Goal: Task Accomplishment & Management: Use online tool/utility

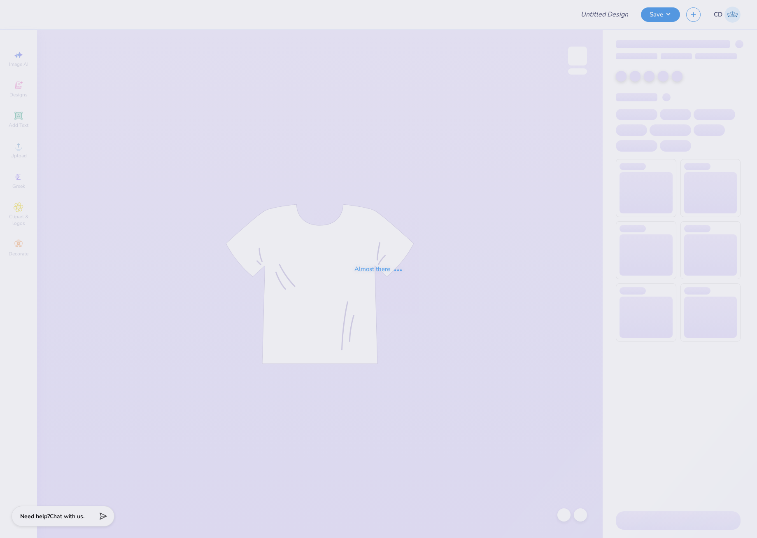
type input "philo 2025"
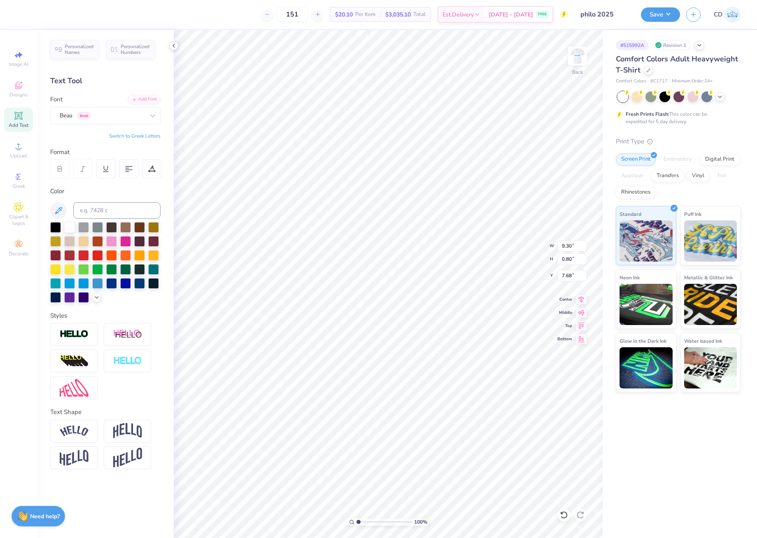
type input "7.68"
type input "11.12"
type input "2.33"
type input "4.79"
click at [576, 296] on icon at bounding box center [581, 298] width 12 height 10
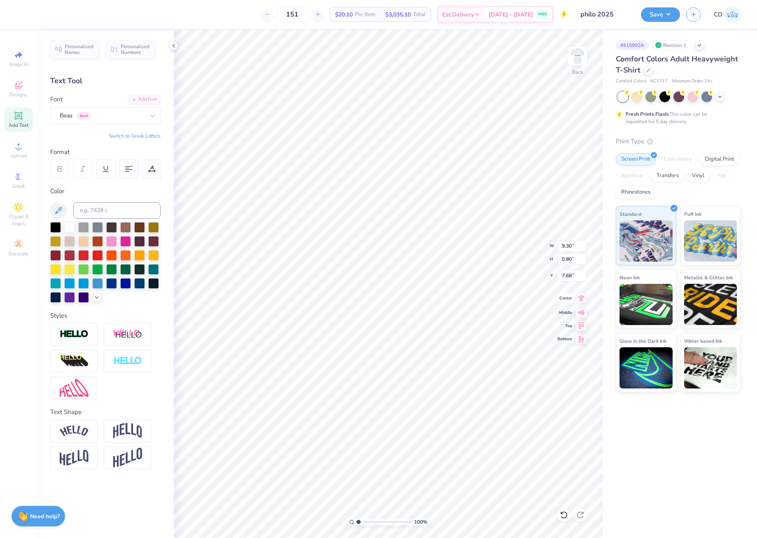
click at [579, 296] on icon at bounding box center [581, 298] width 5 height 7
drag, startPoint x: 560, startPoint y: 247, endPoint x: 577, endPoint y: 249, distance: 16.5
click at [577, 249] on input "11.12" at bounding box center [572, 246] width 30 height 12
type input "11.00"
type input "3.65"
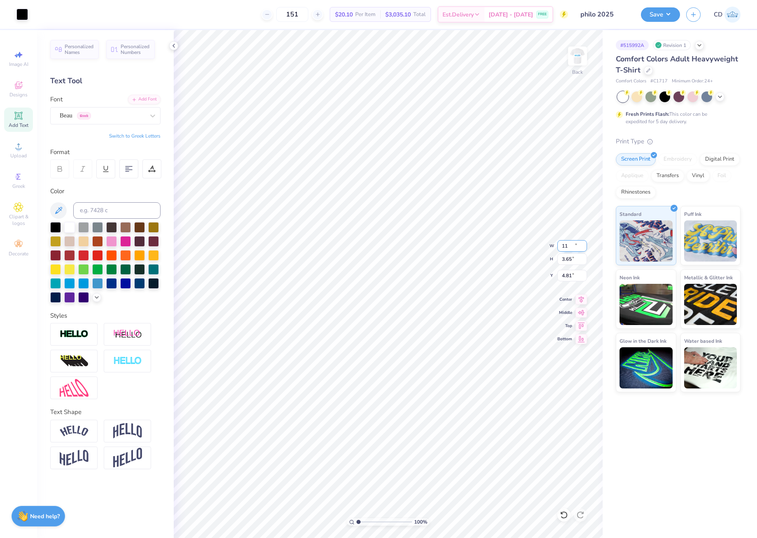
type input "4.81"
drag, startPoint x: 560, startPoint y: 275, endPoint x: 571, endPoint y: 277, distance: 11.2
click at [571, 277] on input "4.81" at bounding box center [572, 276] width 30 height 12
type input "3.00"
click at [582, 300] on icon at bounding box center [581, 298] width 5 height 7
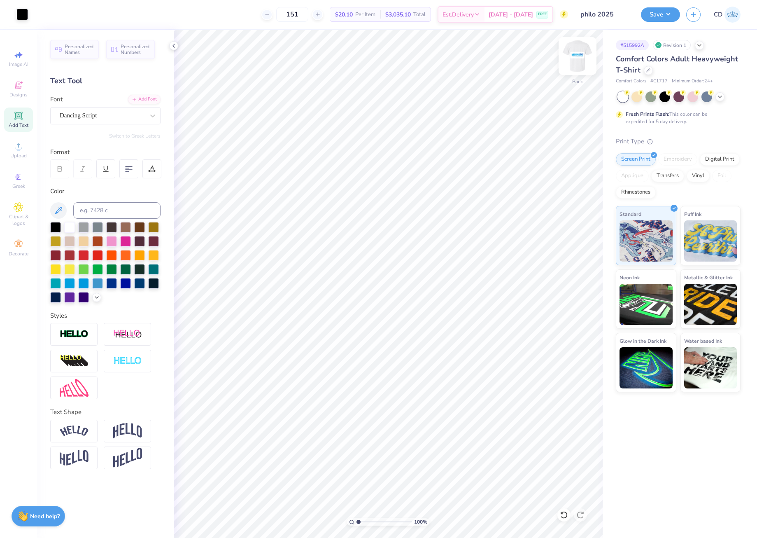
click at [574, 59] on img at bounding box center [577, 56] width 33 height 33
click at [22, 156] on span "Upload" at bounding box center [18, 155] width 16 height 7
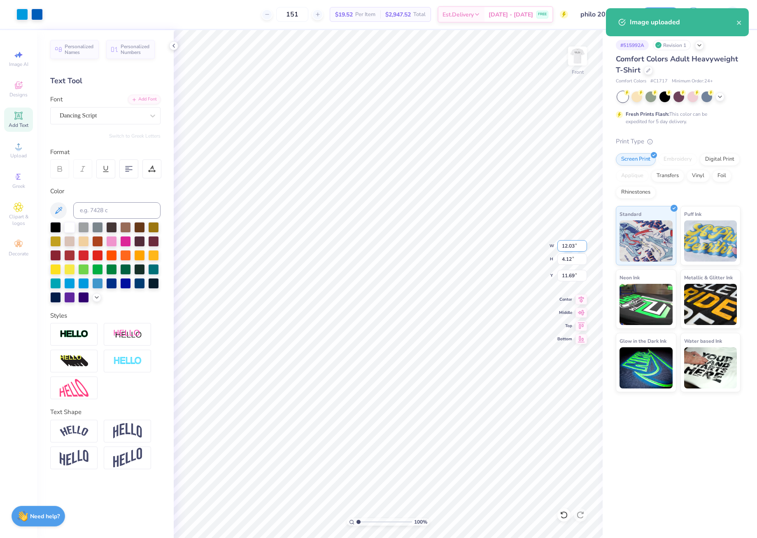
drag, startPoint x: 562, startPoint y: 245, endPoint x: 575, endPoint y: 248, distance: 13.5
click at [575, 248] on input "12.03" at bounding box center [572, 246] width 30 height 12
type input "12.00"
type input "4.11"
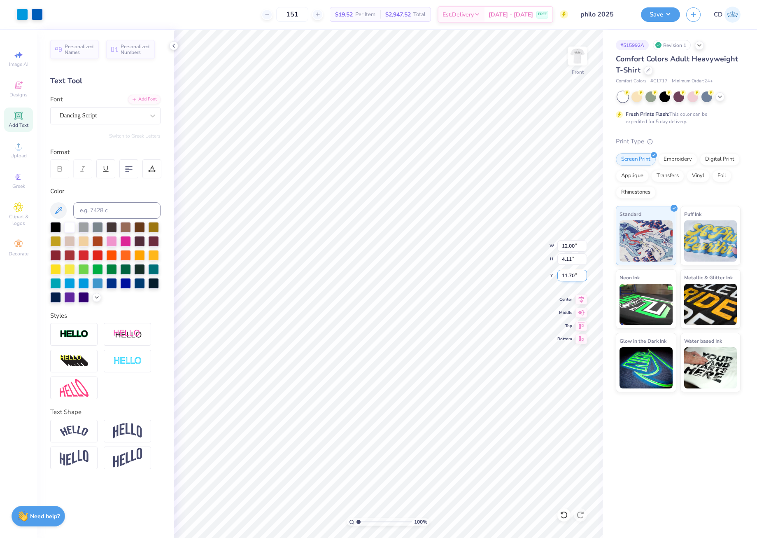
drag, startPoint x: 561, startPoint y: 274, endPoint x: 578, endPoint y: 274, distance: 17.7
click at [578, 274] on input "11.70" at bounding box center [572, 276] width 30 height 12
type input "3.00"
click at [580, 58] on img at bounding box center [577, 56] width 33 height 33
click at [658, 15] on button "Save" at bounding box center [660, 13] width 39 height 14
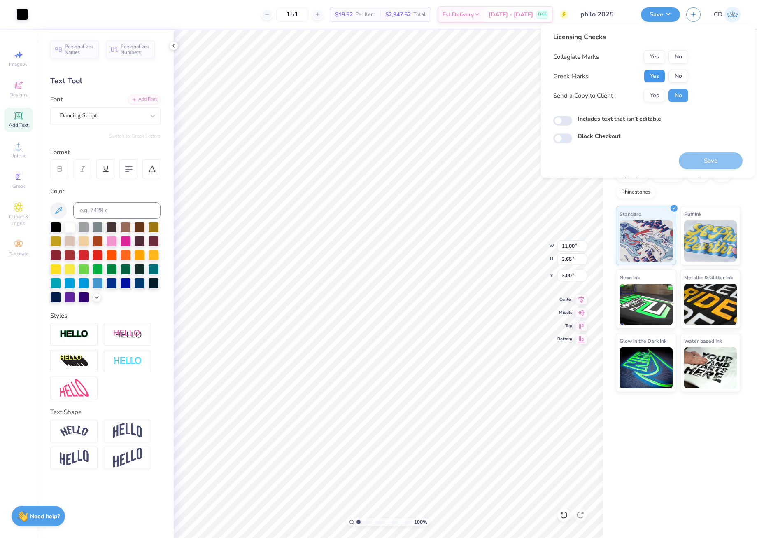
click at [658, 77] on button "Yes" at bounding box center [654, 76] width 21 height 13
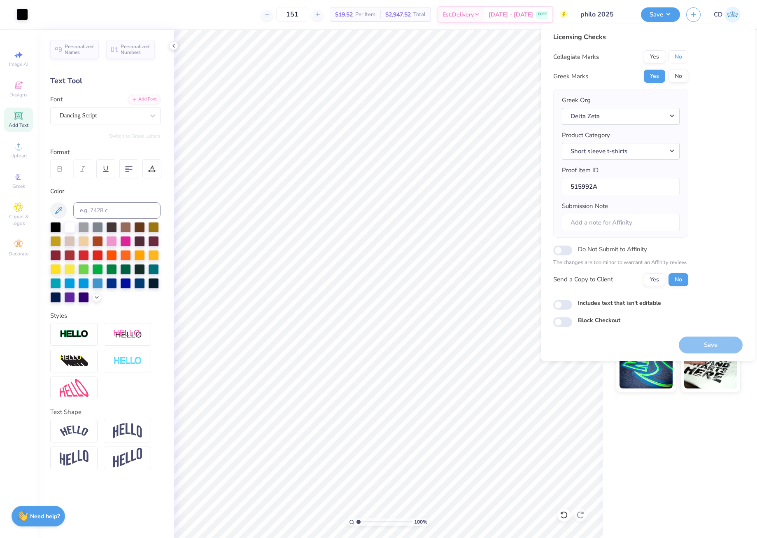
click at [674, 56] on button "No" at bounding box center [678, 56] width 20 height 13
click at [564, 306] on input "Includes text that isn't editable" at bounding box center [562, 305] width 19 height 10
checkbox input "true"
click at [714, 344] on button "Save" at bounding box center [711, 344] width 64 height 17
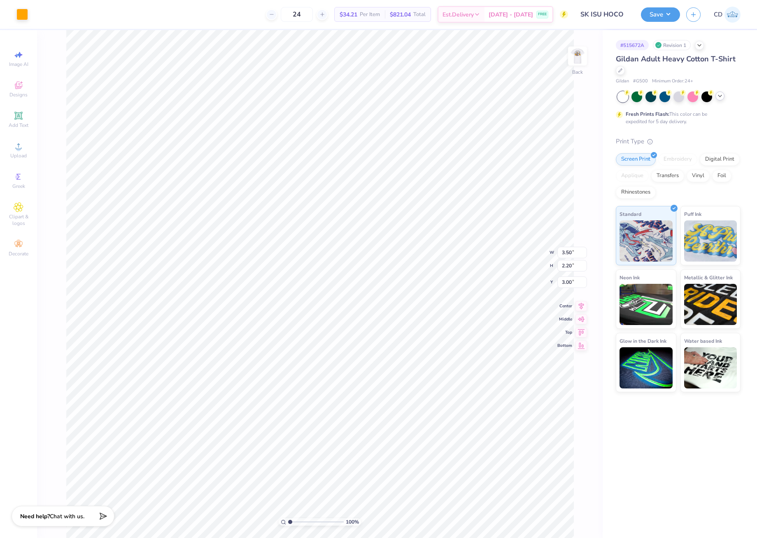
click at [718, 96] on icon at bounding box center [720, 96] width 7 height 7
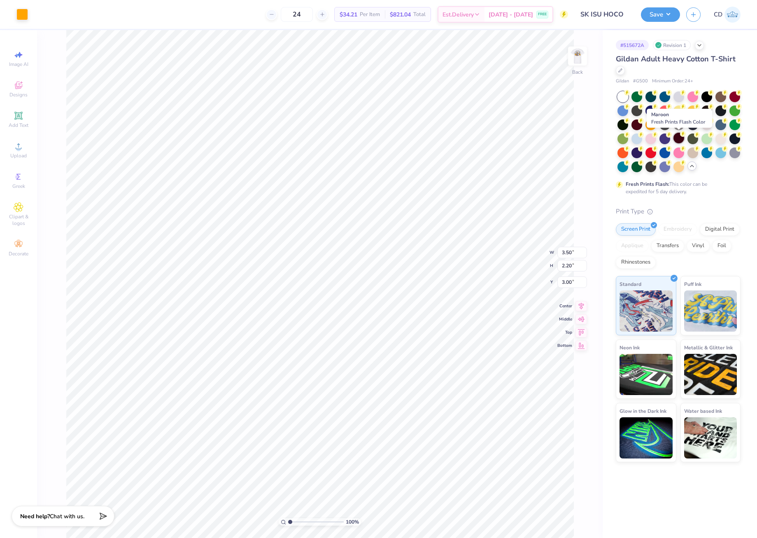
click at [680, 138] on div at bounding box center [678, 138] width 11 height 11
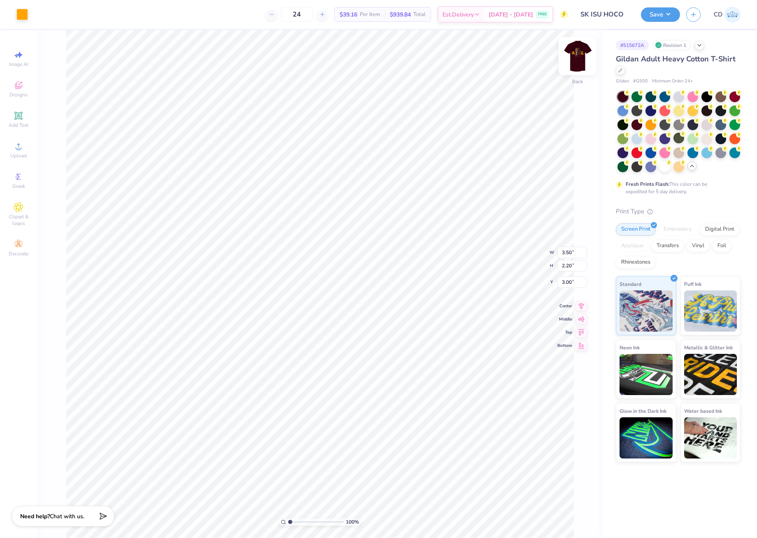
click at [577, 55] on img at bounding box center [577, 56] width 33 height 33
click at [21, 146] on icon at bounding box center [19, 146] width 10 height 10
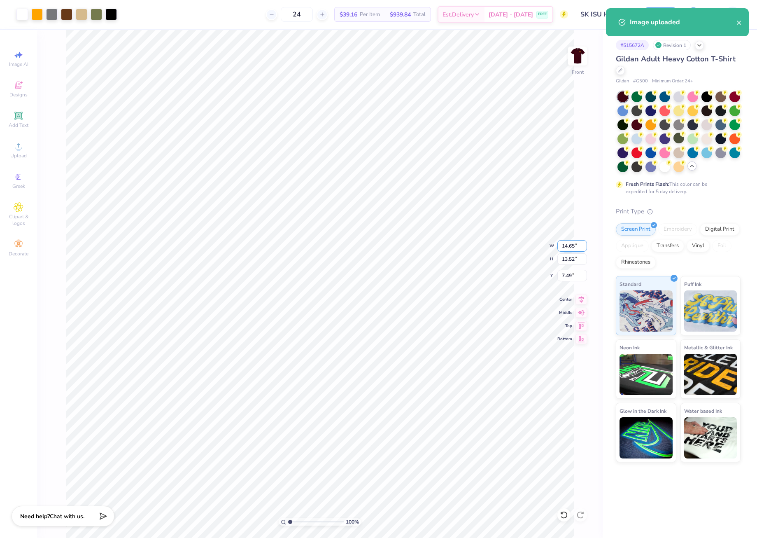
drag, startPoint x: 561, startPoint y: 246, endPoint x: 573, endPoint y: 247, distance: 12.8
click at [573, 247] on input "14.65" at bounding box center [572, 246] width 30 height 12
click at [577, 248] on input "14.65" at bounding box center [572, 246] width 30 height 12
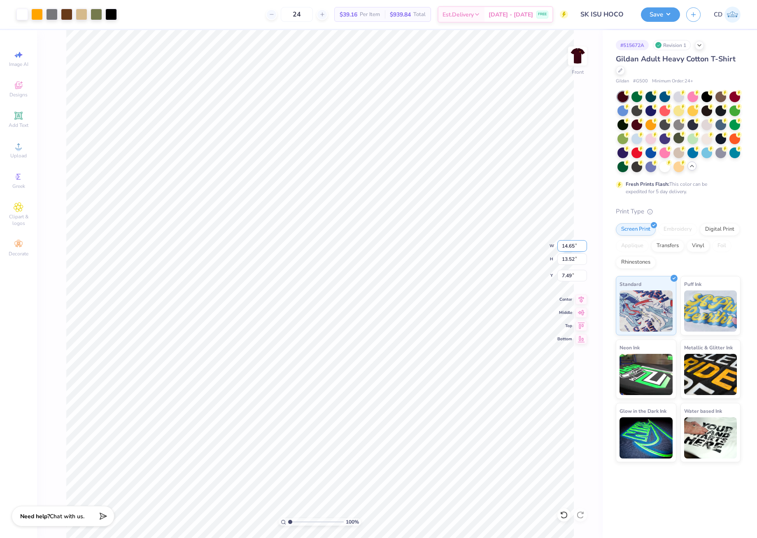
click at [552, 243] on div "100 % Front W 14.65 14.65 " H 13.52 13.52 " Y 7.49 7.49 " Center Middle Top Bot…" at bounding box center [320, 283] width 566 height 507
drag, startPoint x: 560, startPoint y: 247, endPoint x: 575, endPoint y: 246, distance: 14.8
click at [575, 246] on input "14.65" at bounding box center [572, 246] width 30 height 12
type input "12.50"
type input "11.54"
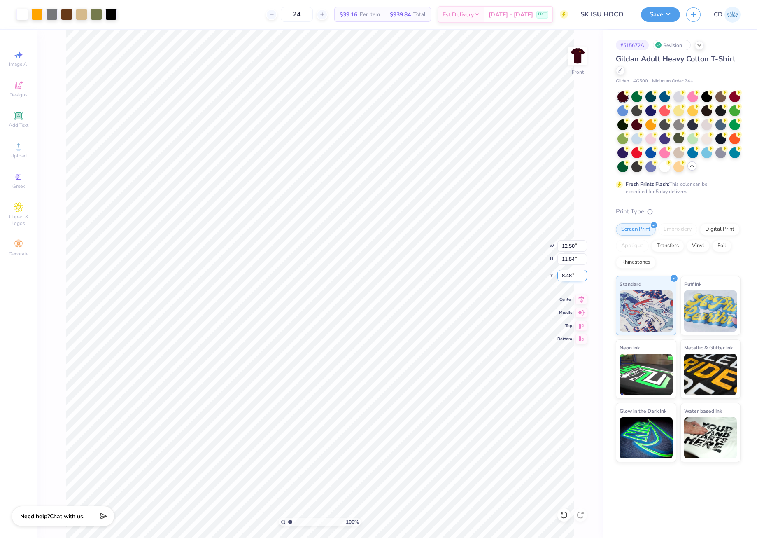
drag, startPoint x: 560, startPoint y: 273, endPoint x: 573, endPoint y: 274, distance: 13.2
click at [573, 274] on input "8.48" at bounding box center [572, 276] width 30 height 12
type input "16.46"
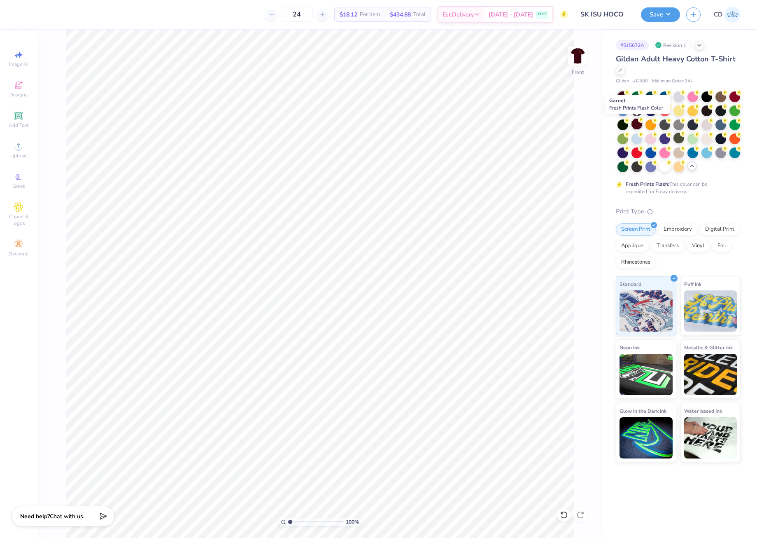
click at [638, 123] on div at bounding box center [636, 124] width 11 height 11
click at [663, 134] on div at bounding box center [664, 138] width 11 height 11
click at [575, 55] on img at bounding box center [577, 56] width 33 height 33
click at [573, 55] on img at bounding box center [577, 56] width 33 height 33
click at [14, 148] on icon at bounding box center [19, 146] width 10 height 10
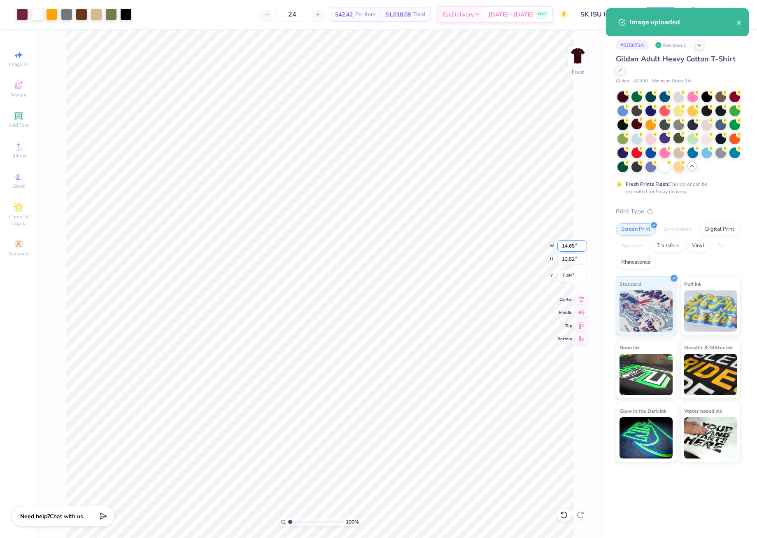
drag, startPoint x: 561, startPoint y: 247, endPoint x: 580, endPoint y: 245, distance: 19.4
click at [580, 245] on input "14.65" at bounding box center [572, 246] width 30 height 12
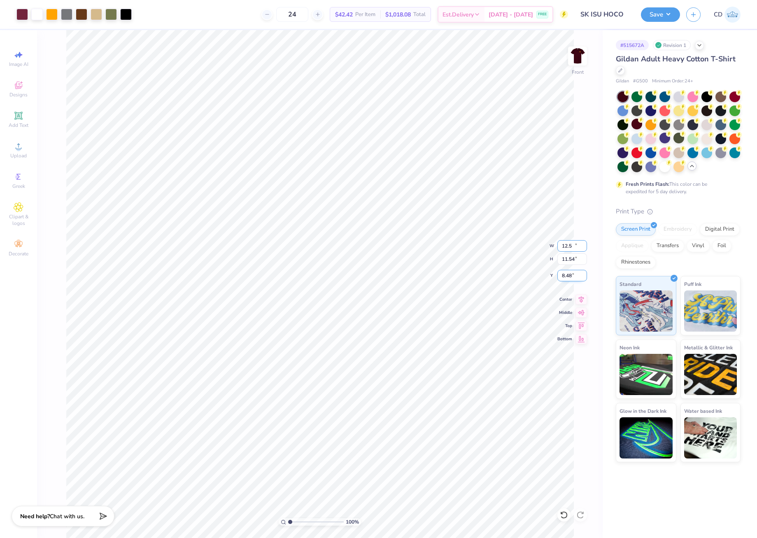
type input "12.50"
type input "11.54"
drag, startPoint x: 559, startPoint y: 274, endPoint x: 571, endPoint y: 275, distance: 11.5
click at [571, 275] on input "8.48" at bounding box center [572, 276] width 30 height 12
type input "3.00"
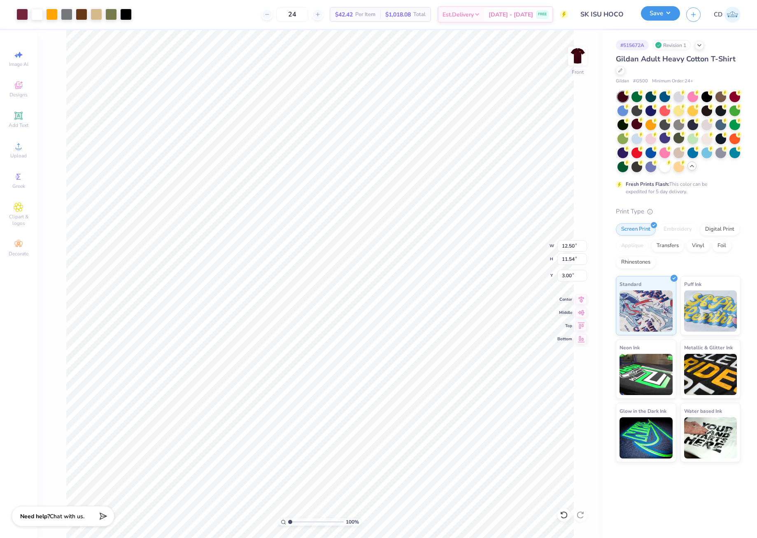
click at [651, 17] on button "Save" at bounding box center [660, 13] width 39 height 14
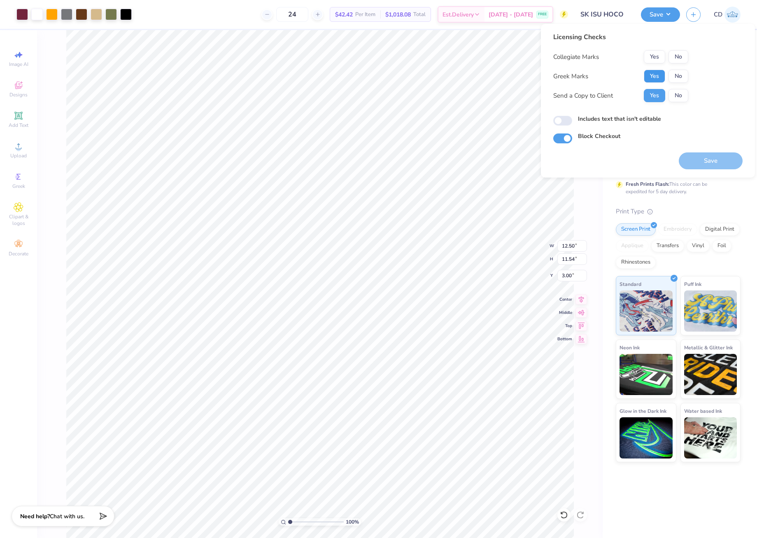
click at [652, 77] on button "Yes" at bounding box center [654, 76] width 21 height 13
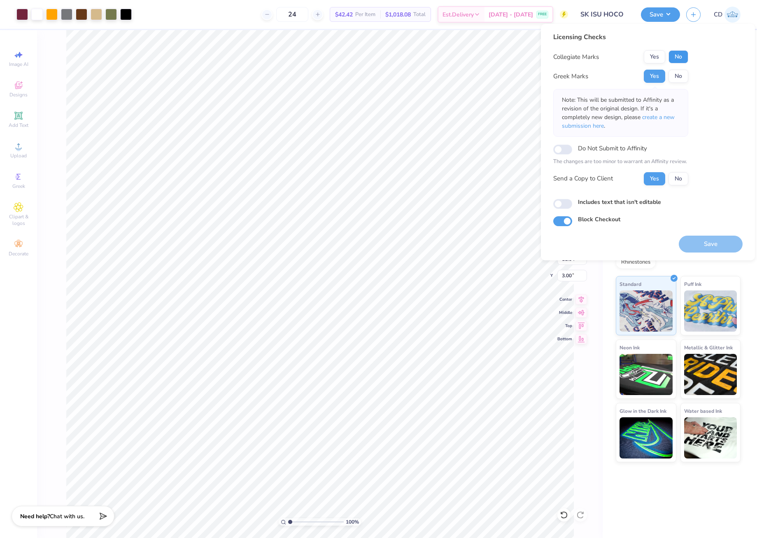
click at [676, 55] on button "No" at bounding box center [678, 56] width 20 height 13
click at [562, 205] on input "Includes text that isn't editable" at bounding box center [562, 204] width 19 height 10
checkbox input "true"
click at [704, 243] on button "Save" at bounding box center [711, 243] width 64 height 17
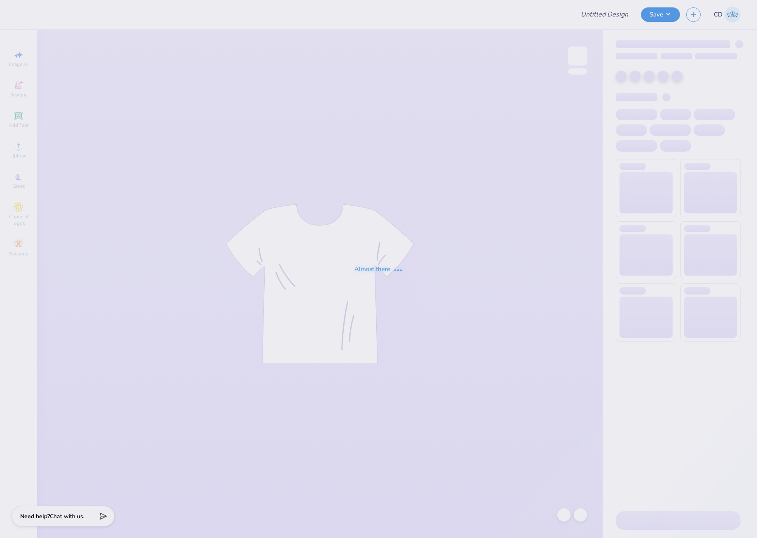
type input "SK ISU HOCO"
